Goal: Task Accomplishment & Management: Manage account settings

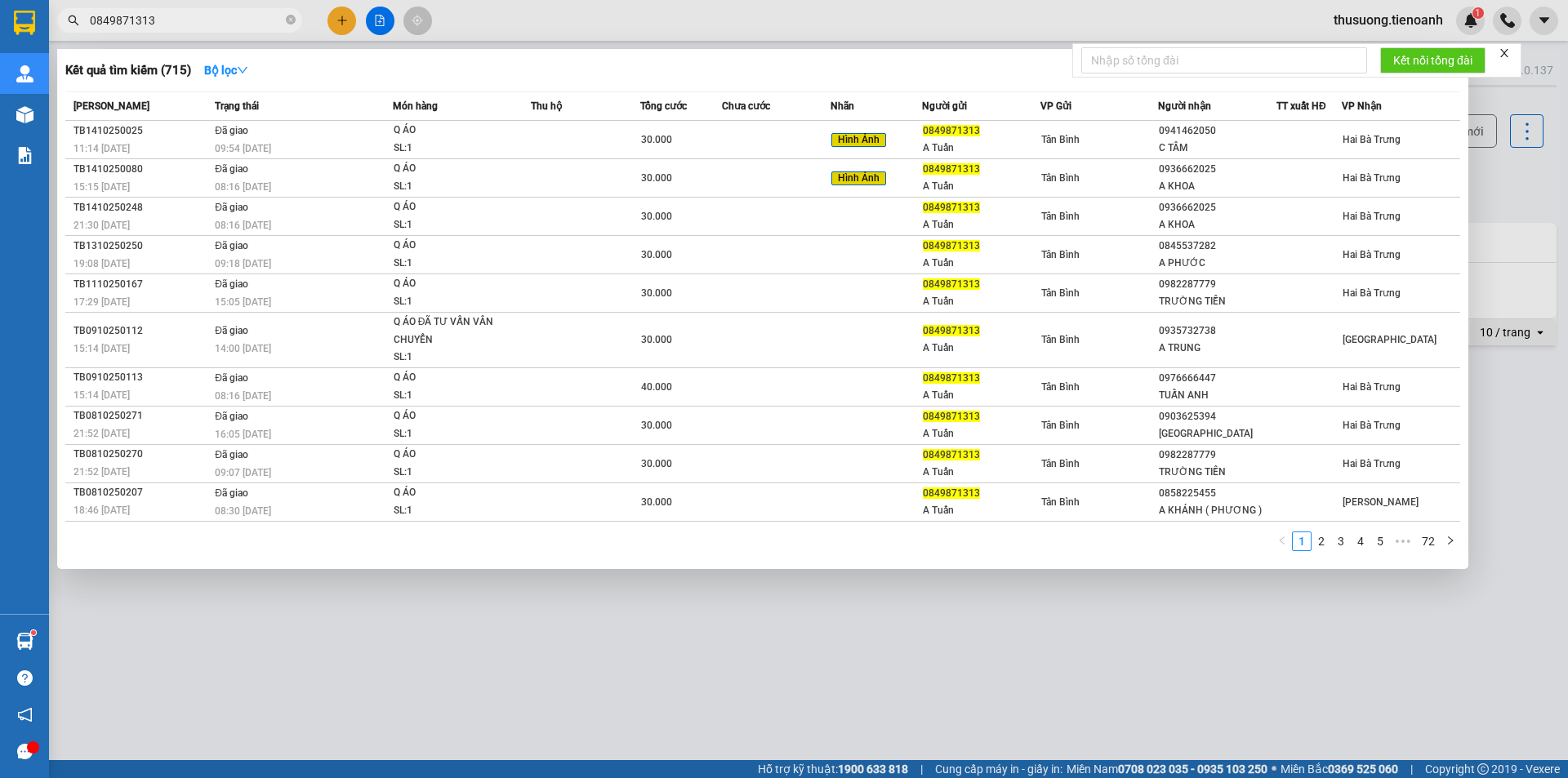
drag, startPoint x: 0, startPoint y: 0, endPoint x: 217, endPoint y: 20, distance: 217.9
click at [217, 20] on input "0849871313" at bounding box center [186, 19] width 192 height 18
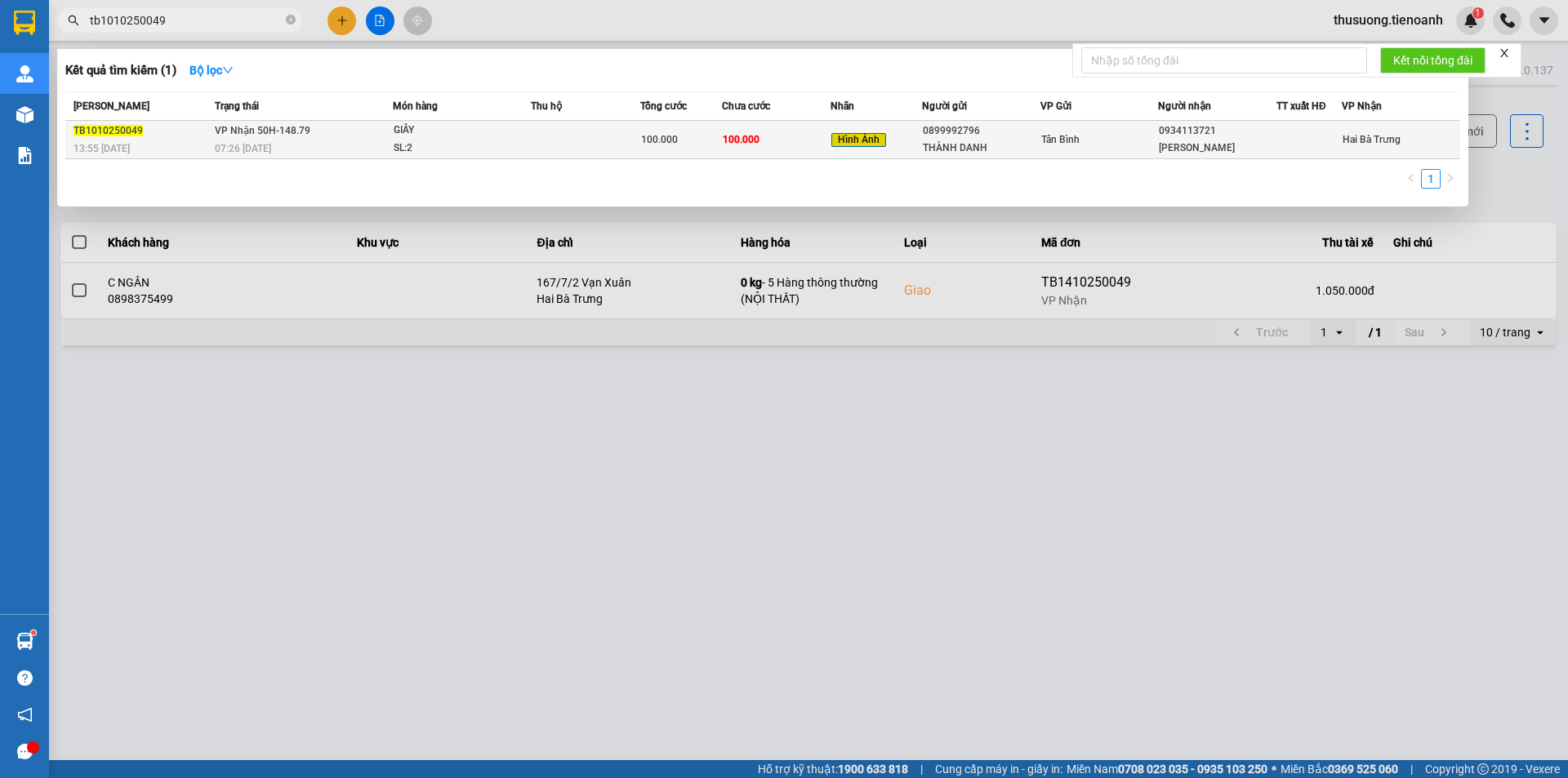
type input "tb1010250049"
click at [333, 150] on div "07:26 [DATE]" at bounding box center [303, 148] width 178 height 18
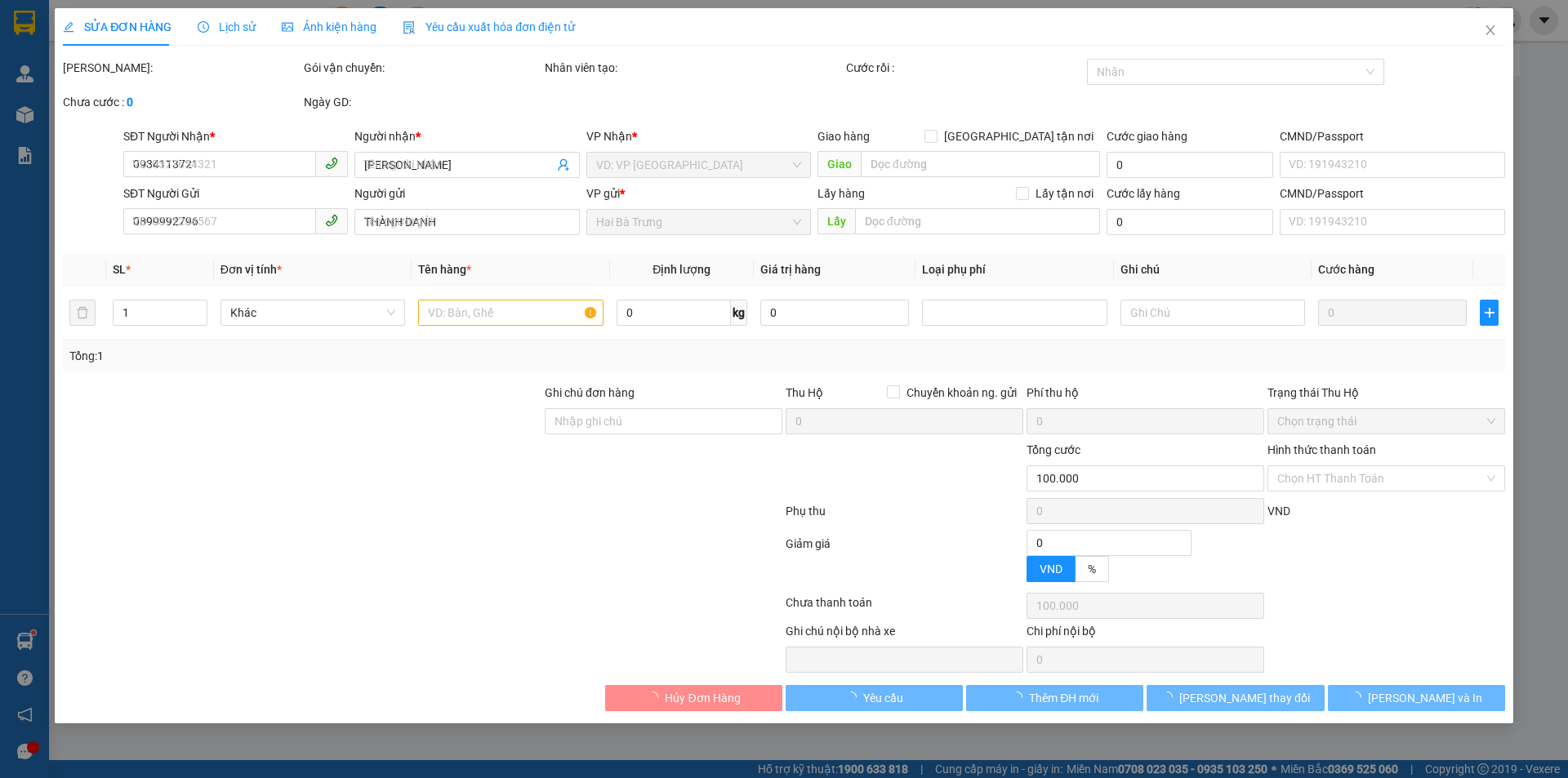
click at [228, 25] on span "Lịch sử" at bounding box center [227, 27] width 58 height 13
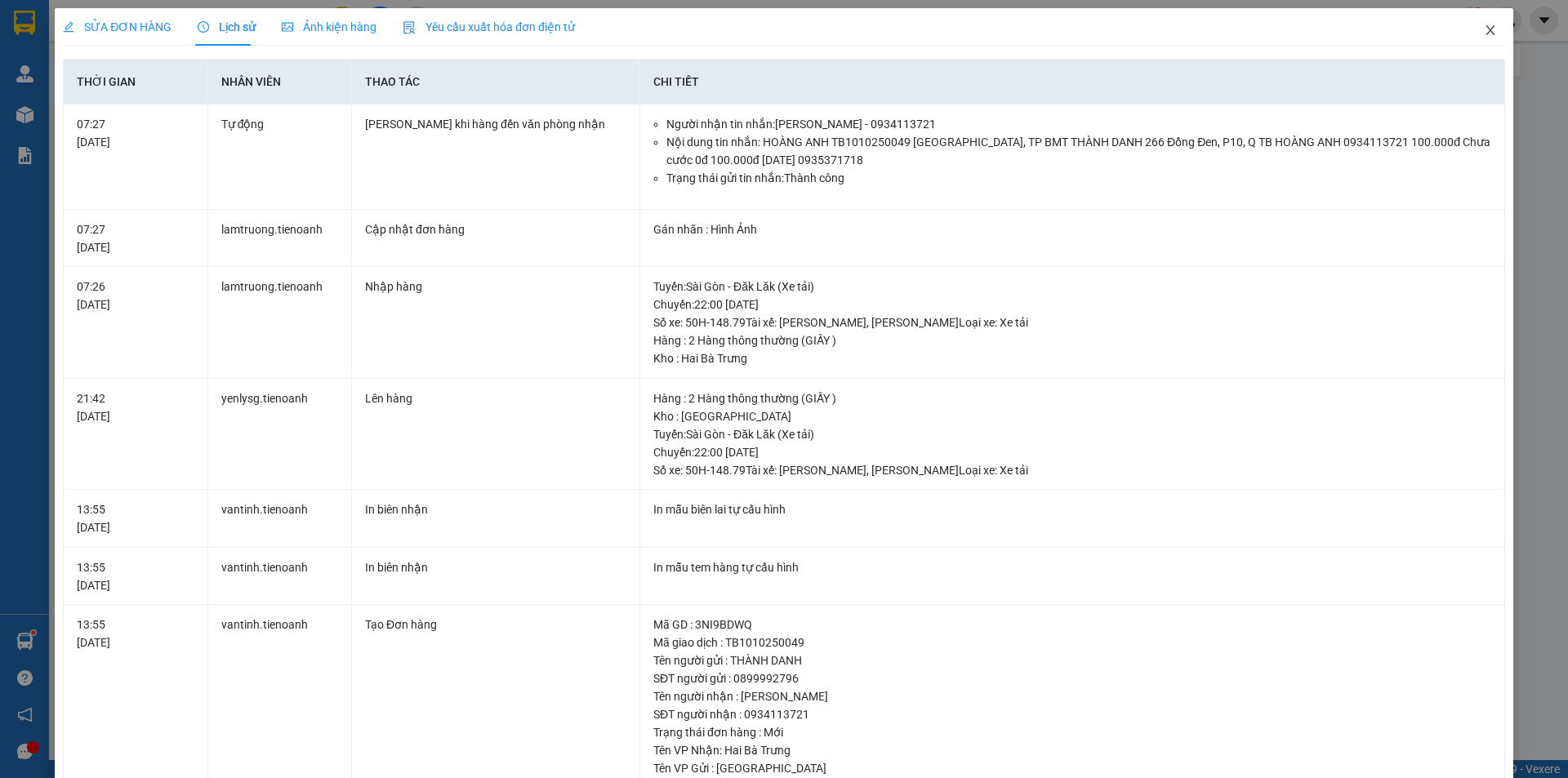
click at [1484, 27] on icon "close" at bounding box center [1490, 30] width 13 height 13
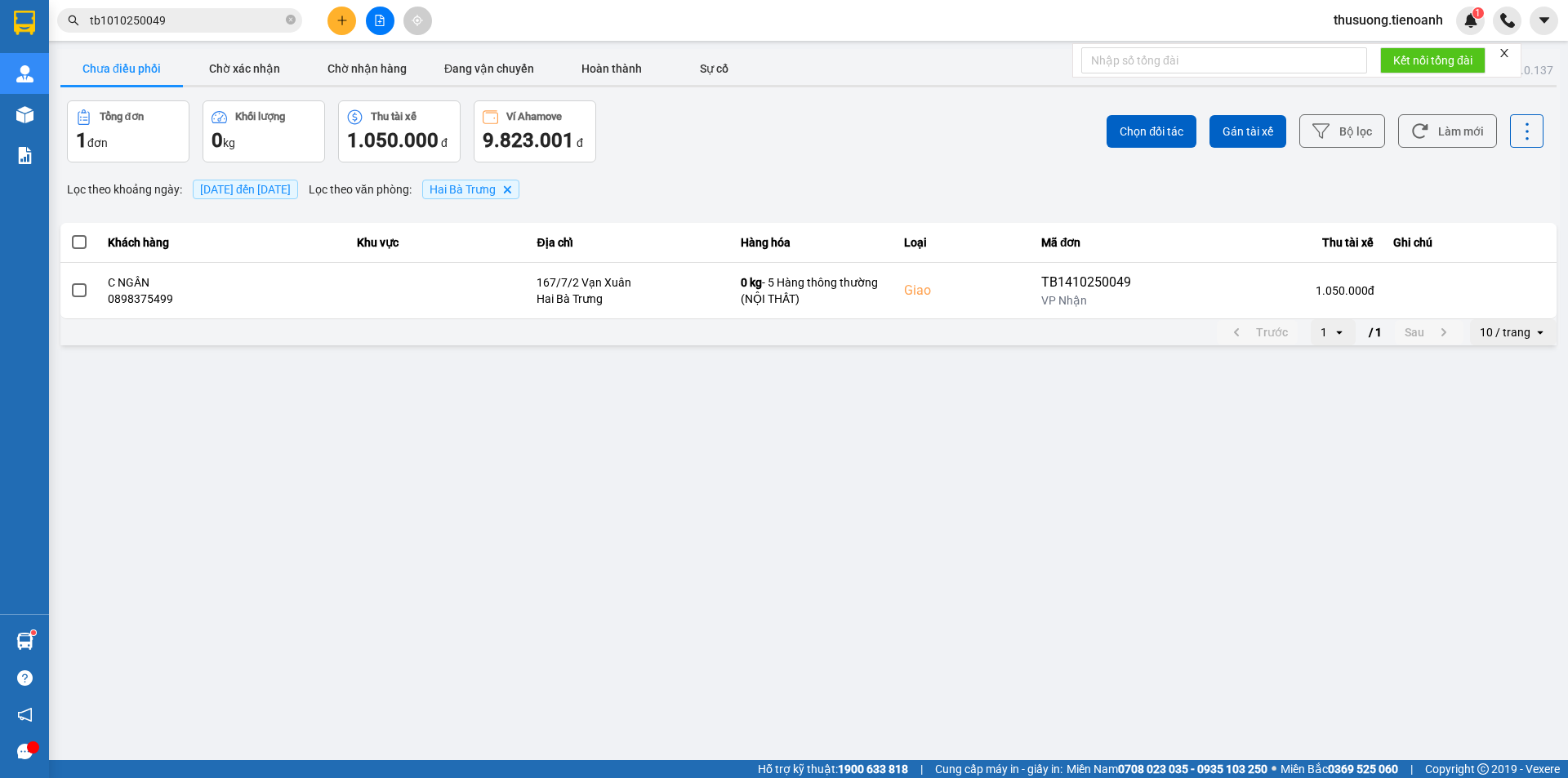
click at [206, 22] on input "tb1010250049" at bounding box center [186, 19] width 192 height 18
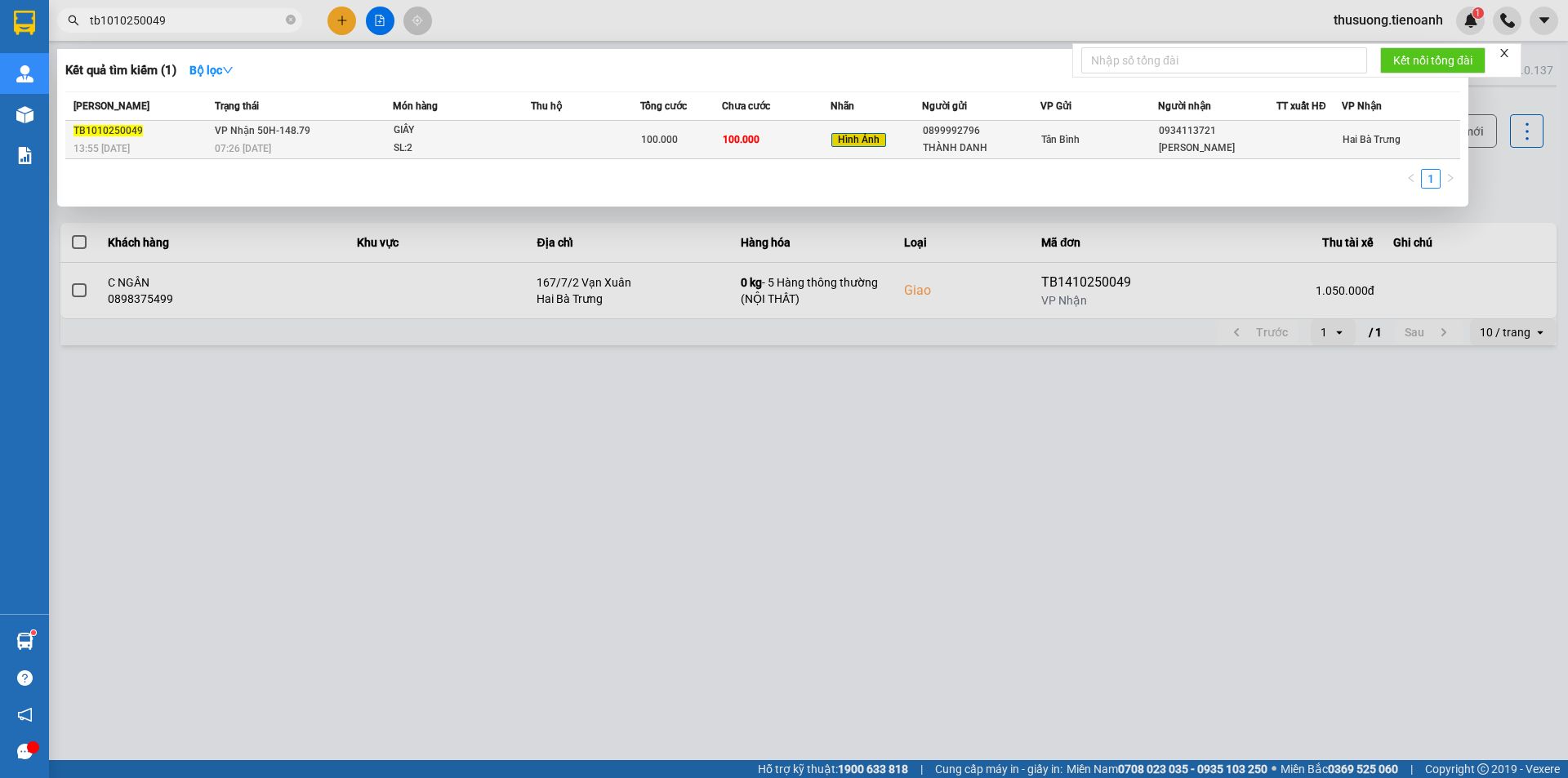
click at [326, 147] on div "07:26 [DATE]" at bounding box center [303, 148] width 178 height 18
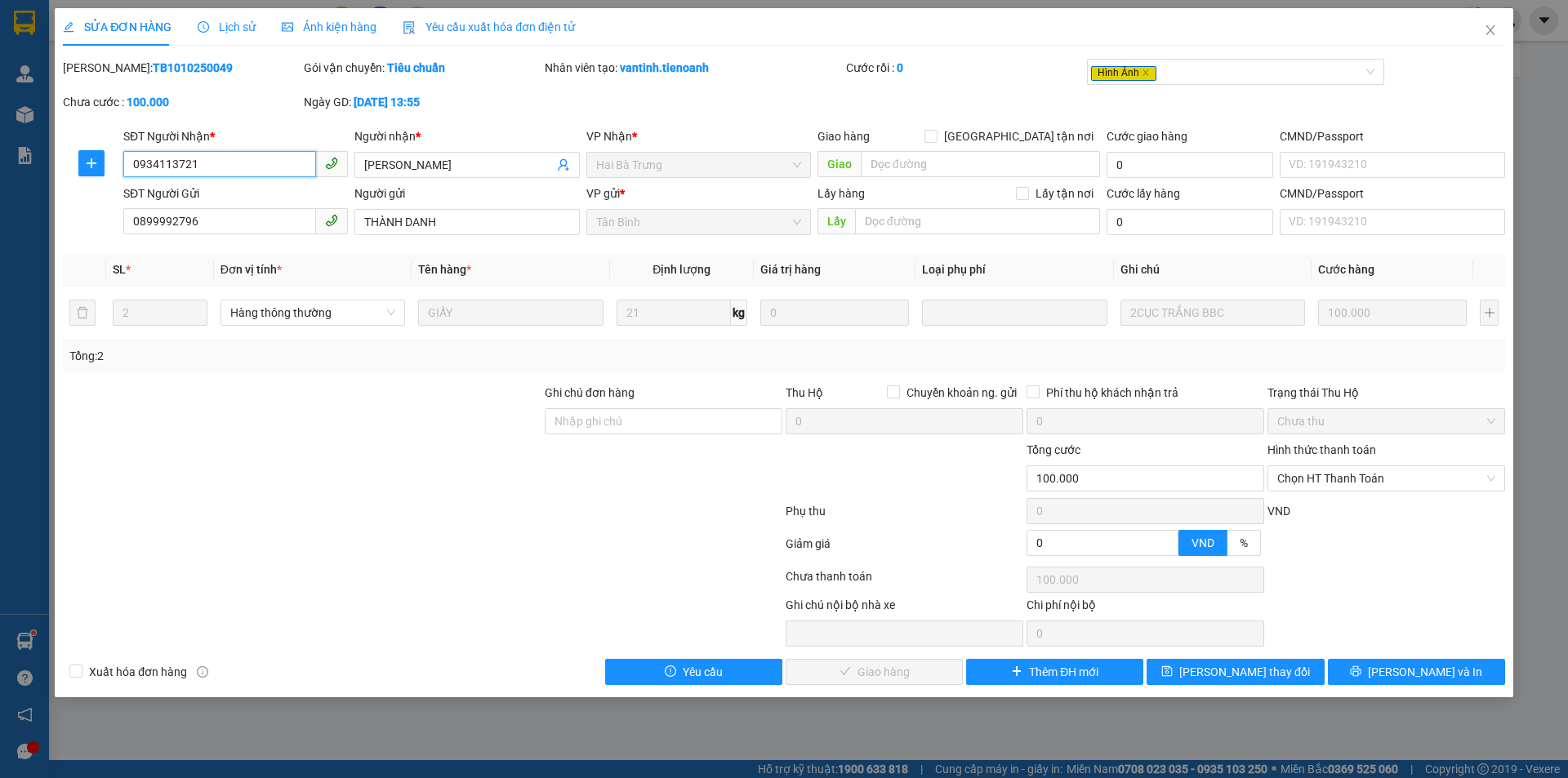
drag, startPoint x: 222, startPoint y: 164, endPoint x: 122, endPoint y: 164, distance: 100.0
click at [122, 164] on div "SĐT Người Nhận * 0934113721 0934113721" at bounding box center [236, 156] width 231 height 57
click at [589, 413] on input "Ghi chú đơn hàng" at bounding box center [663, 421] width 238 height 26
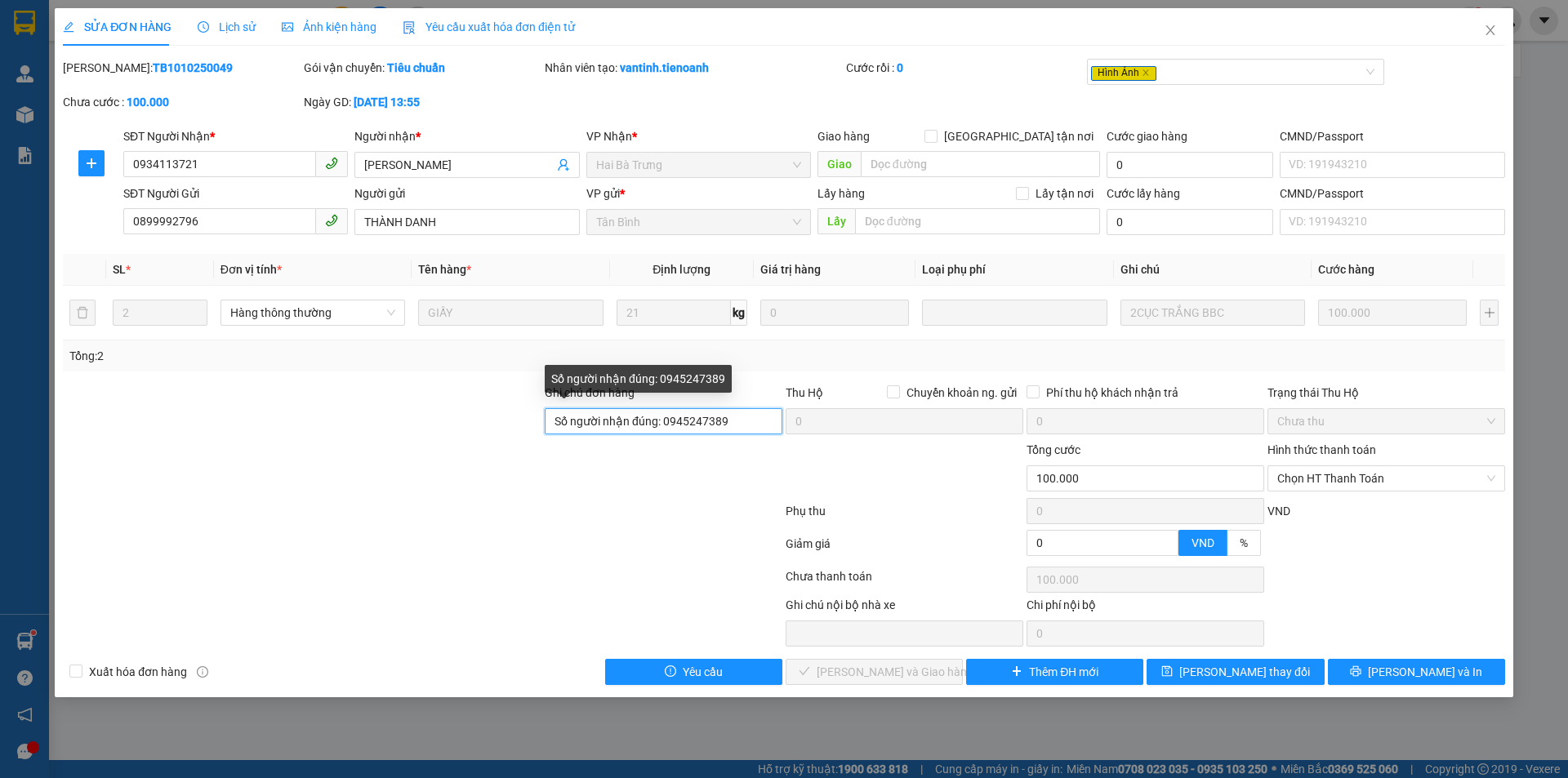
drag, startPoint x: 665, startPoint y: 417, endPoint x: 729, endPoint y: 419, distance: 64.0
click at [729, 419] on input "Số người nhận đúng: 0945247389" at bounding box center [663, 421] width 238 height 26
paste input "34113721"
click at [689, 418] on input "Số người nhận đúng: 0934113721" at bounding box center [663, 421] width 238 height 26
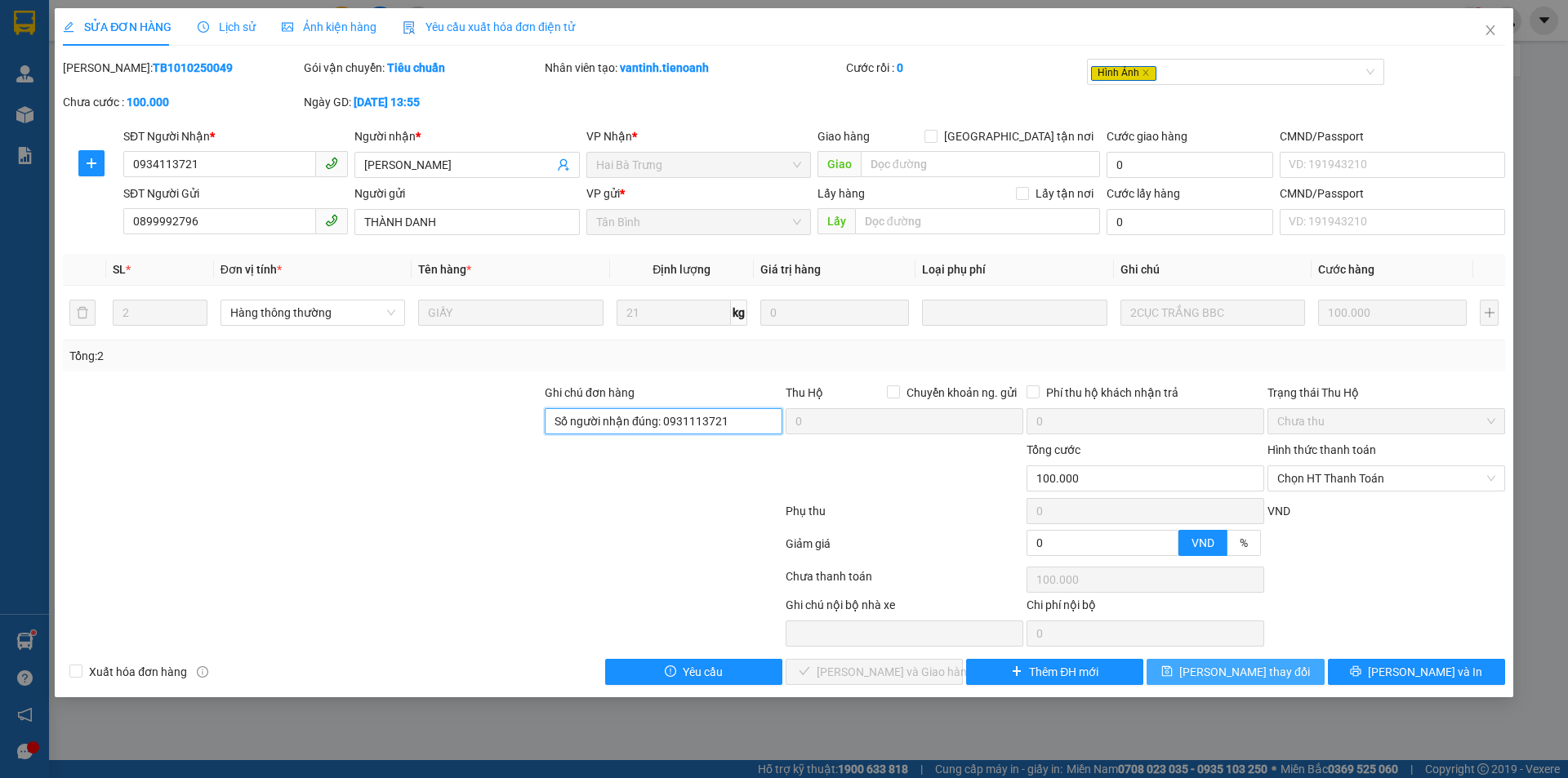
type input "Số người nhận đúng: 0931113721"
click at [1219, 675] on span "[PERSON_NAME] thay đổi" at bounding box center [1244, 671] width 130 height 18
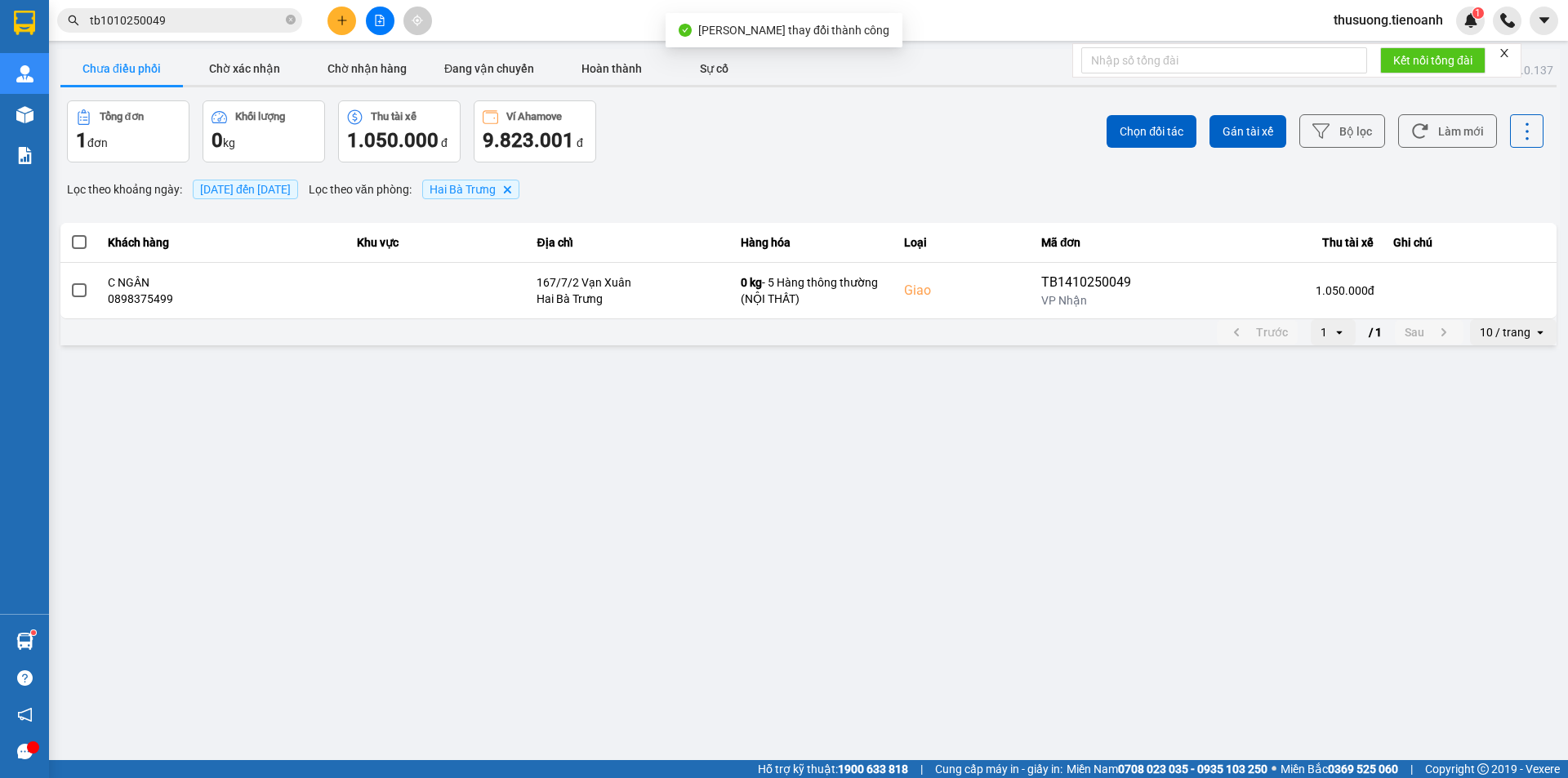
click at [182, 24] on input "tb1010250049" at bounding box center [186, 19] width 192 height 18
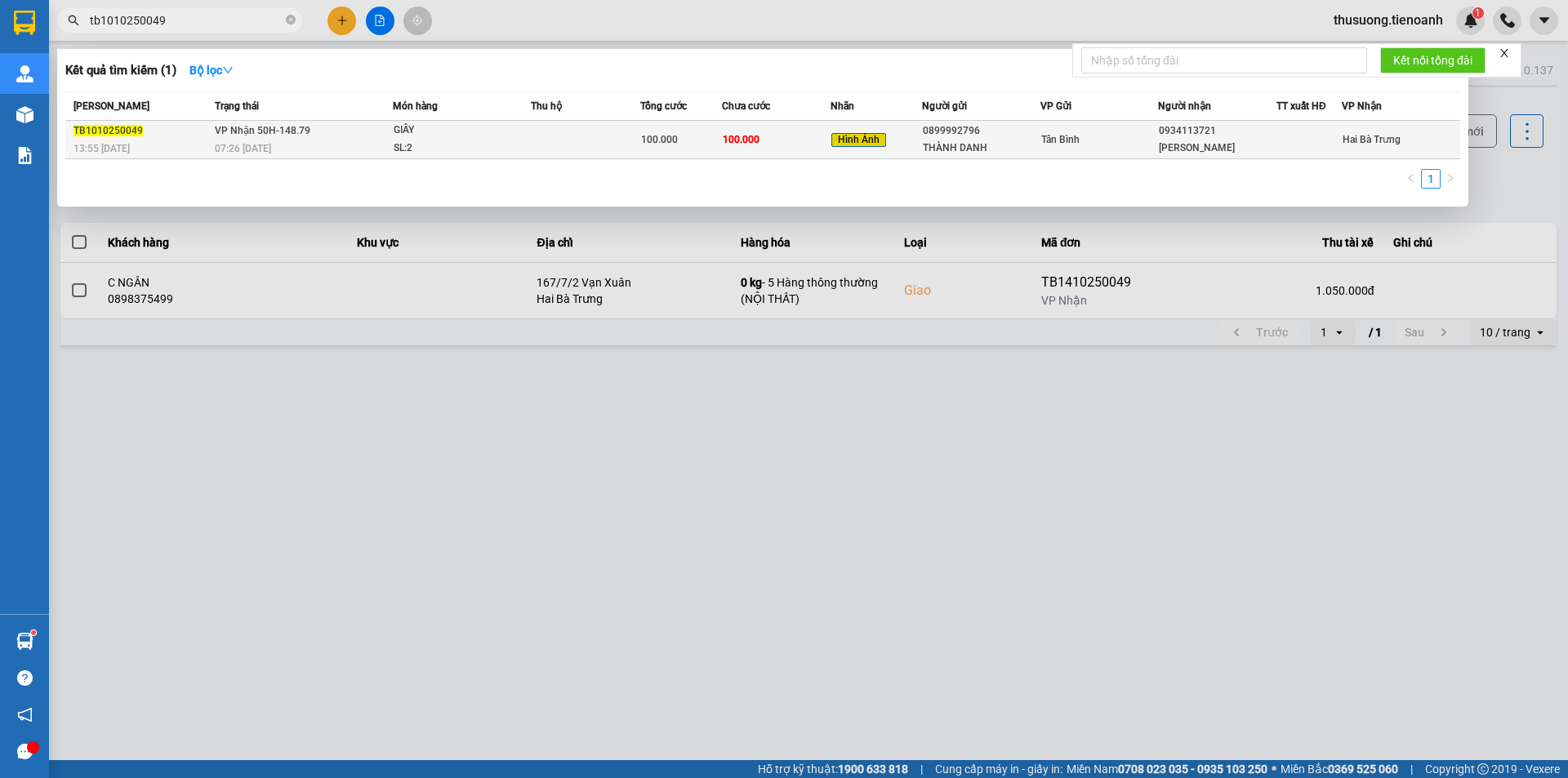
click at [203, 147] on div "13:55 [DATE]" at bounding box center [142, 148] width 137 height 18
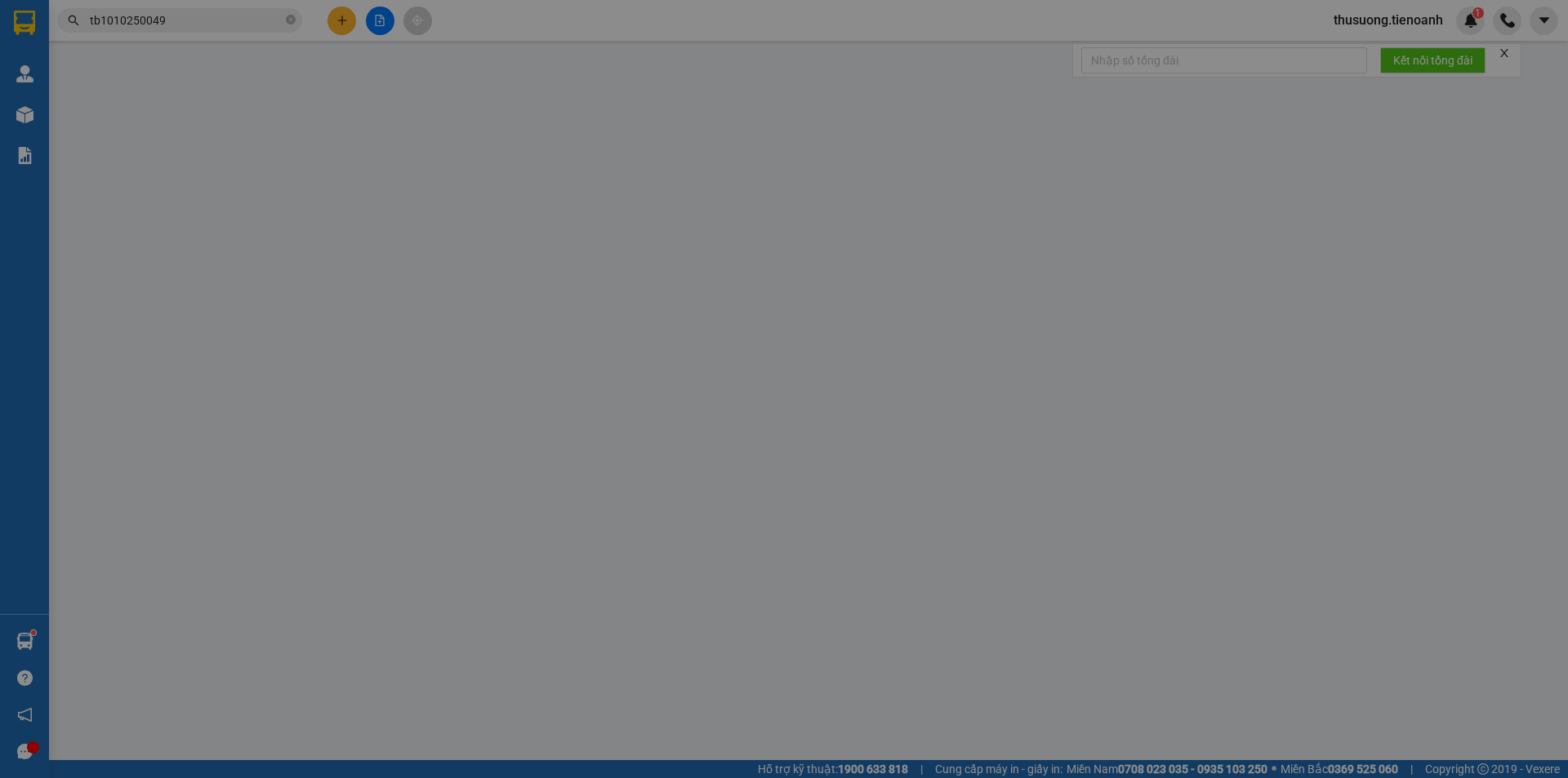
type input "0934113721"
type input "[PERSON_NAME]"
type input "0899992796"
type input "THÀNH DANH"
type input "Số người nhận đúng: 0931113721"
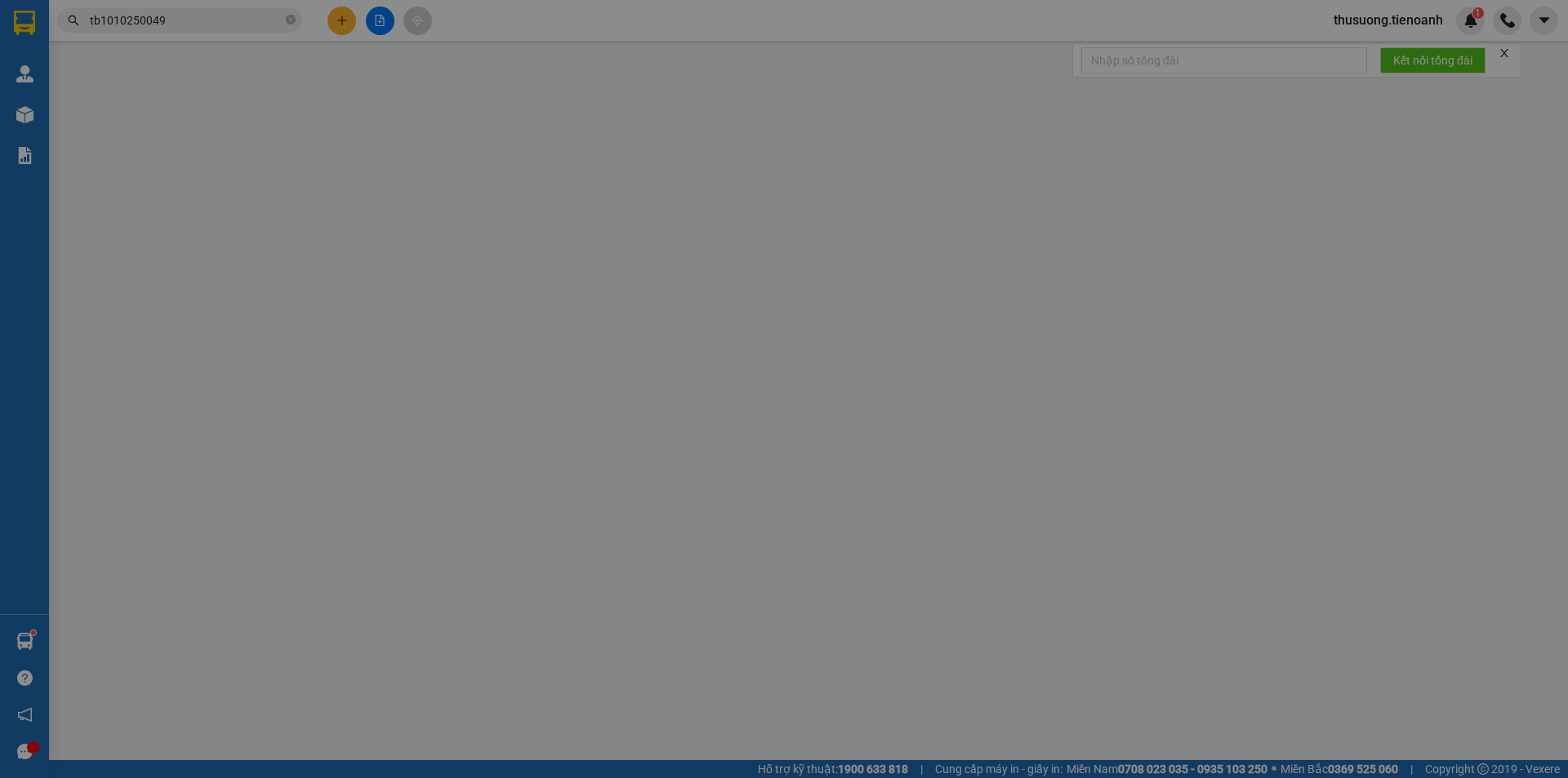
type input "0"
type input "100.000"
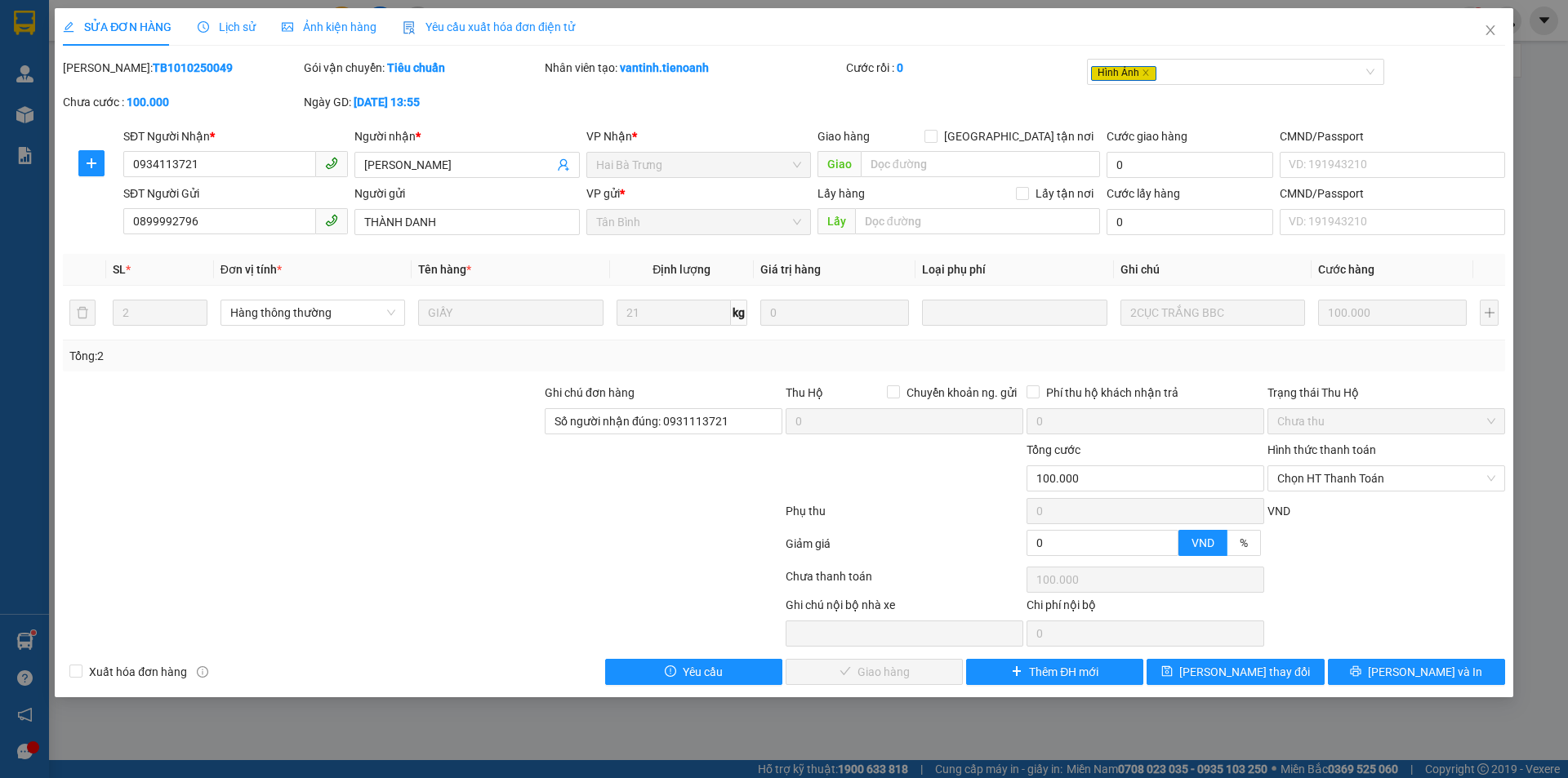
click at [238, 20] on span "Lịch sử" at bounding box center [227, 27] width 58 height 13
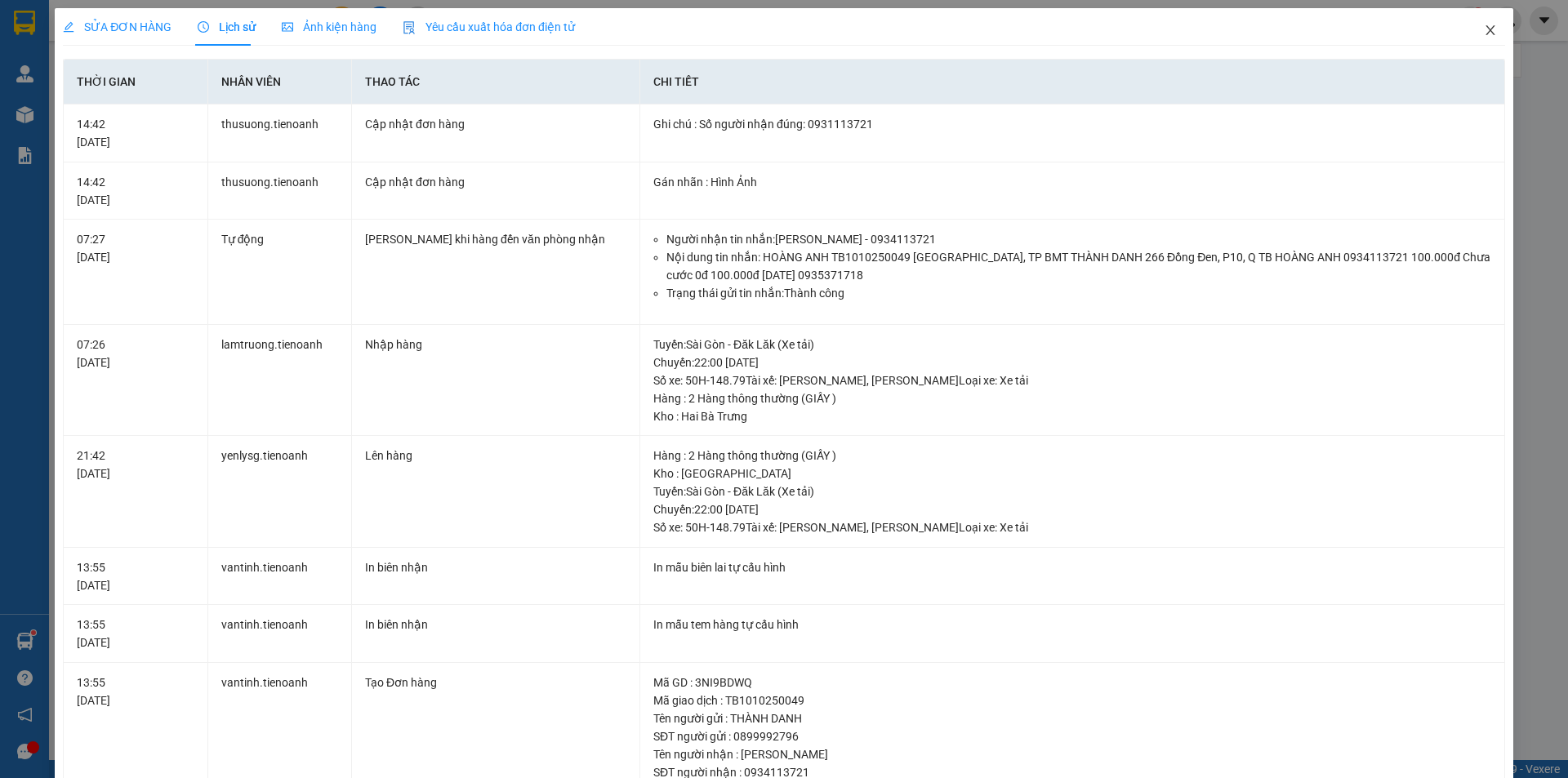
click at [1486, 32] on icon "close" at bounding box center [1490, 30] width 9 height 10
